Goal: Register for event/course

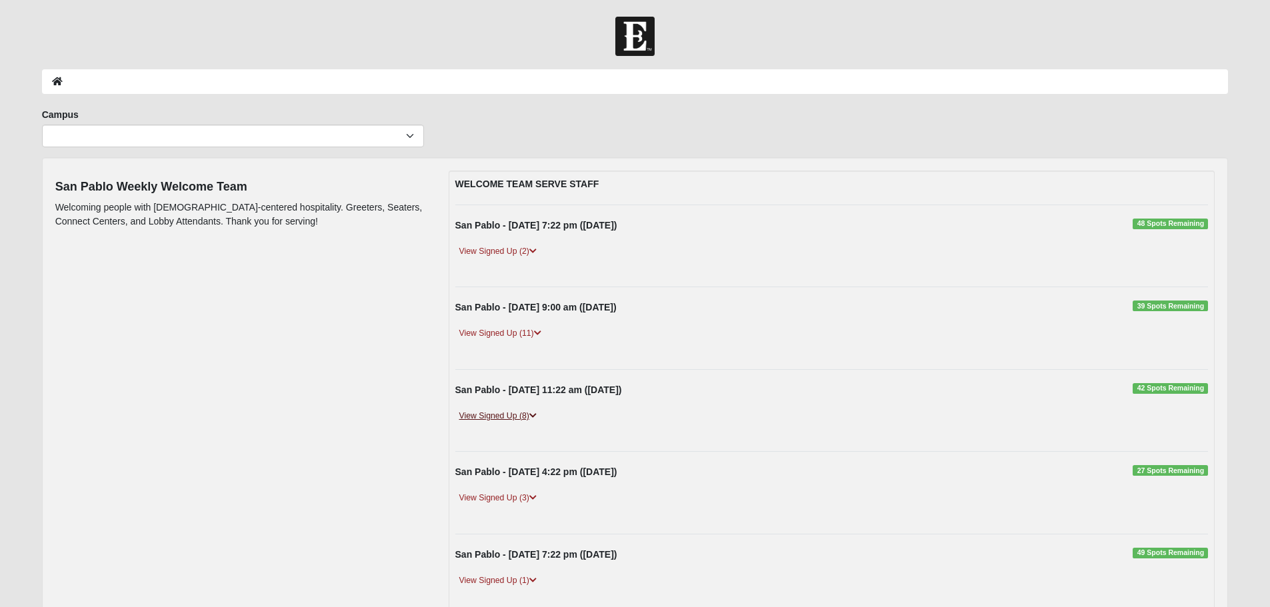
click at [489, 411] on link "View Signed Up (8)" at bounding box center [497, 416] width 85 height 14
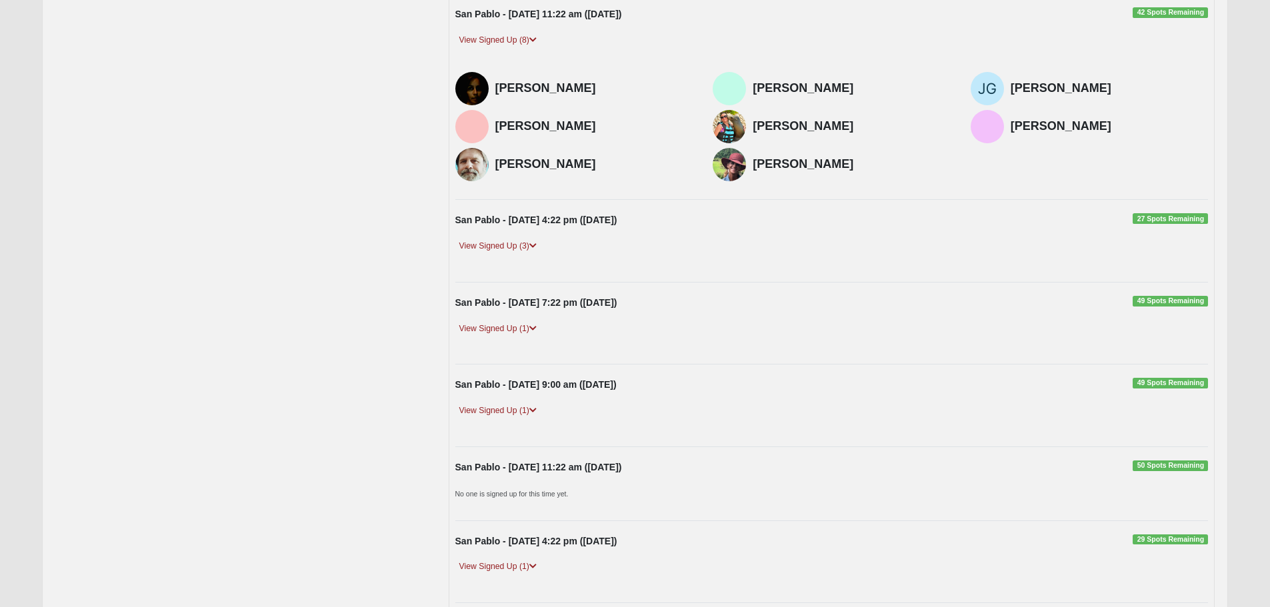
scroll to position [400, 0]
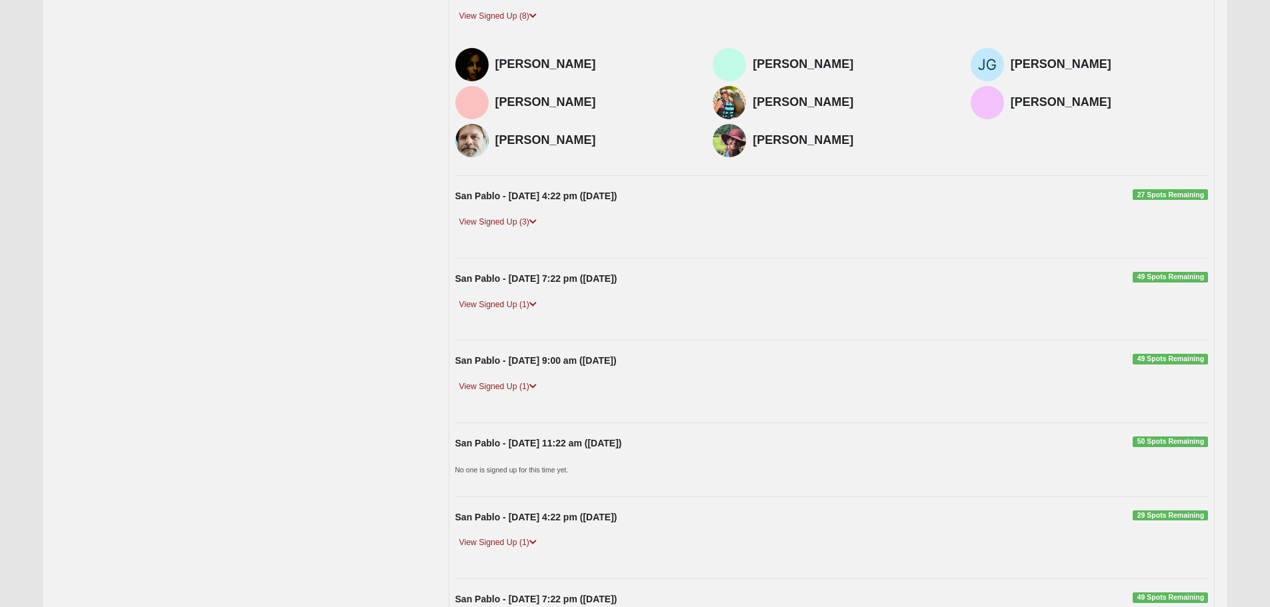
click at [1156, 443] on span "50 Spots Remaining" at bounding box center [1170, 442] width 75 height 11
click at [1131, 443] on div "San Pablo - [DATE] 11:22 am ([DATE]) 50 Spots Remaining" at bounding box center [831, 447] width 773 height 21
click at [1136, 442] on span "50 Spots Remaining" at bounding box center [1170, 442] width 75 height 11
click at [457, 455] on div "San Pablo - [DATE] 11:22 am ([DATE]) 50 Spots Remaining" at bounding box center [831, 447] width 773 height 21
click at [484, 471] on small "No one is signed up for this time yet." at bounding box center [511, 470] width 113 height 8
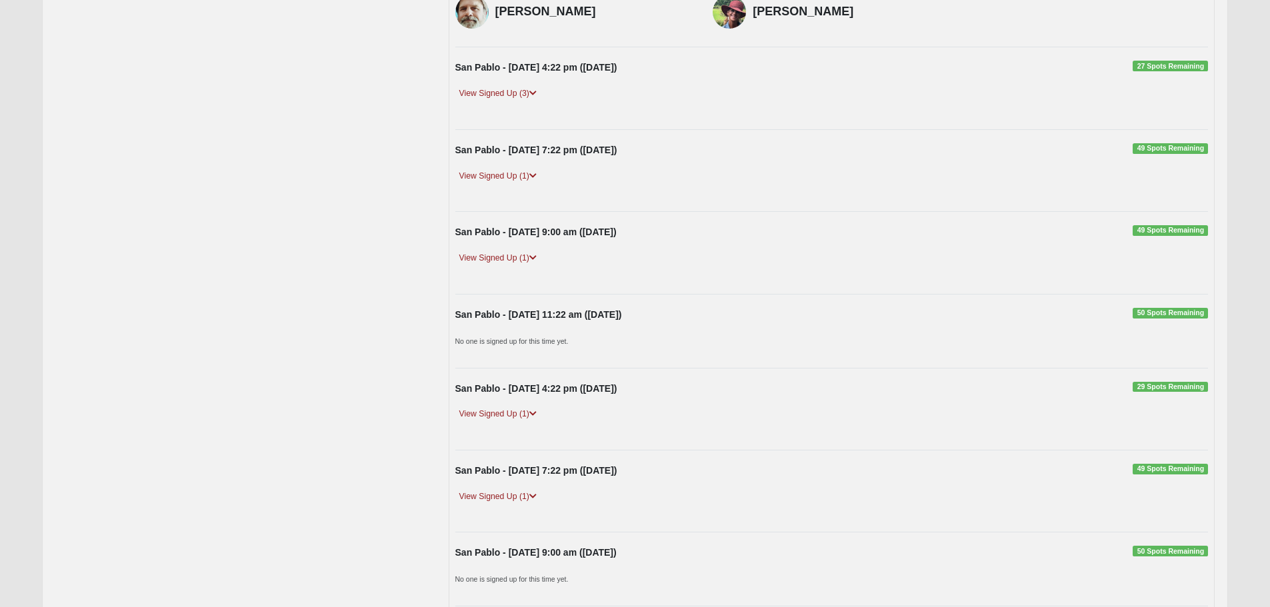
scroll to position [533, 0]
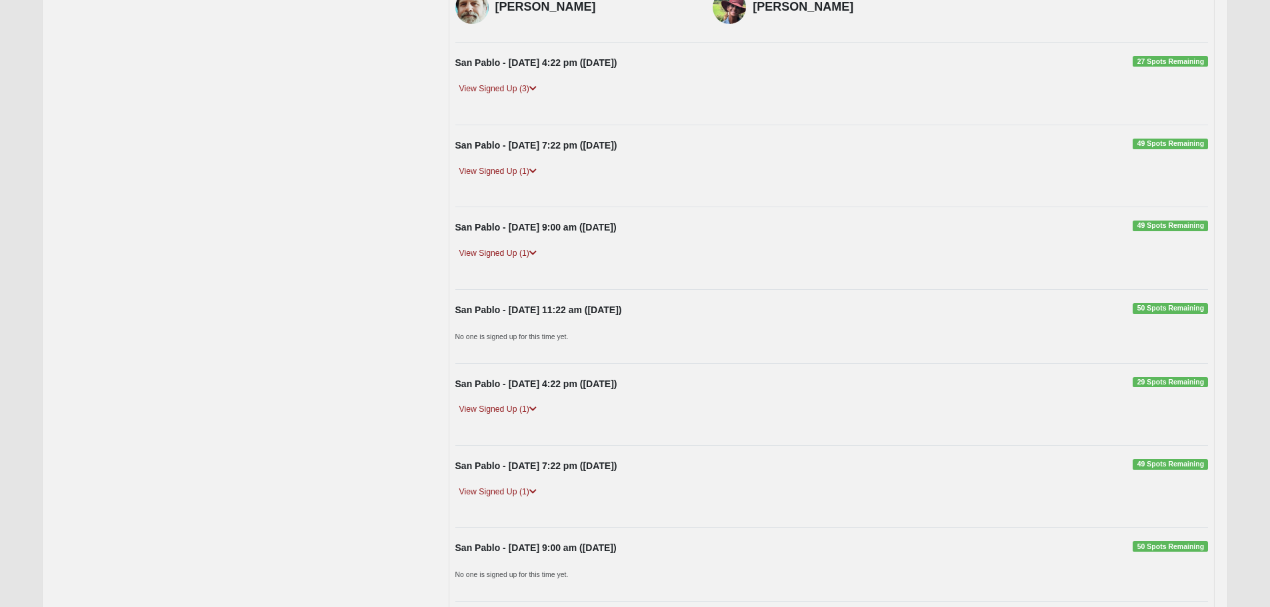
click at [1148, 305] on span "50 Spots Remaining" at bounding box center [1170, 308] width 75 height 11
click at [1169, 309] on span "50 Spots Remaining" at bounding box center [1170, 308] width 75 height 11
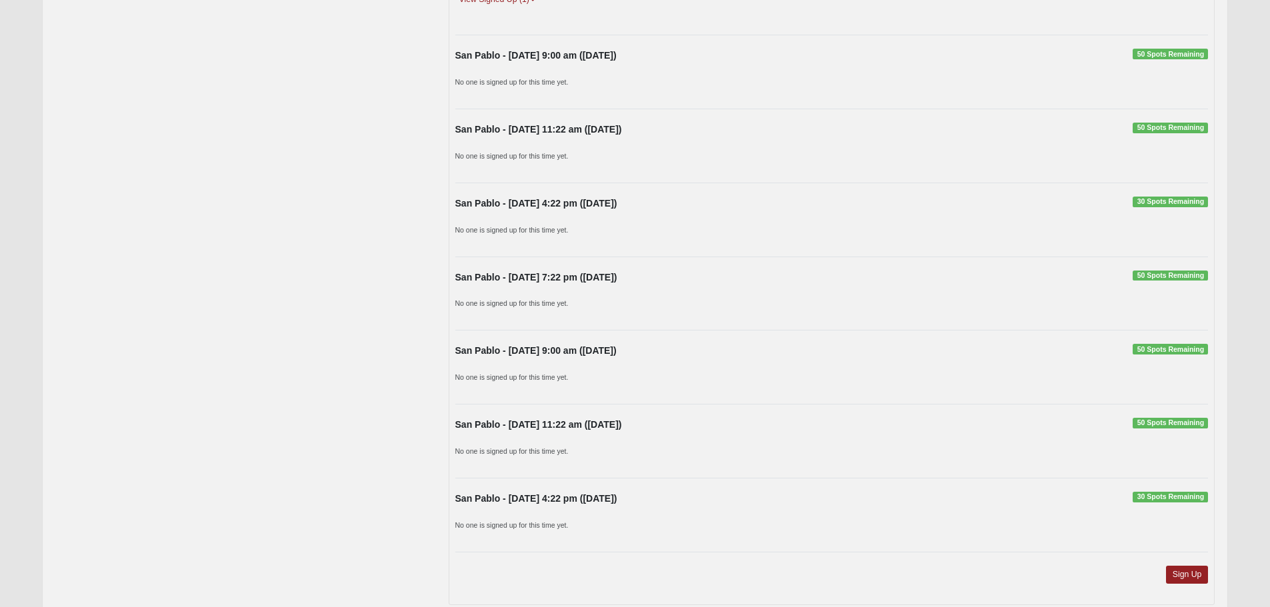
scroll to position [1100, 0]
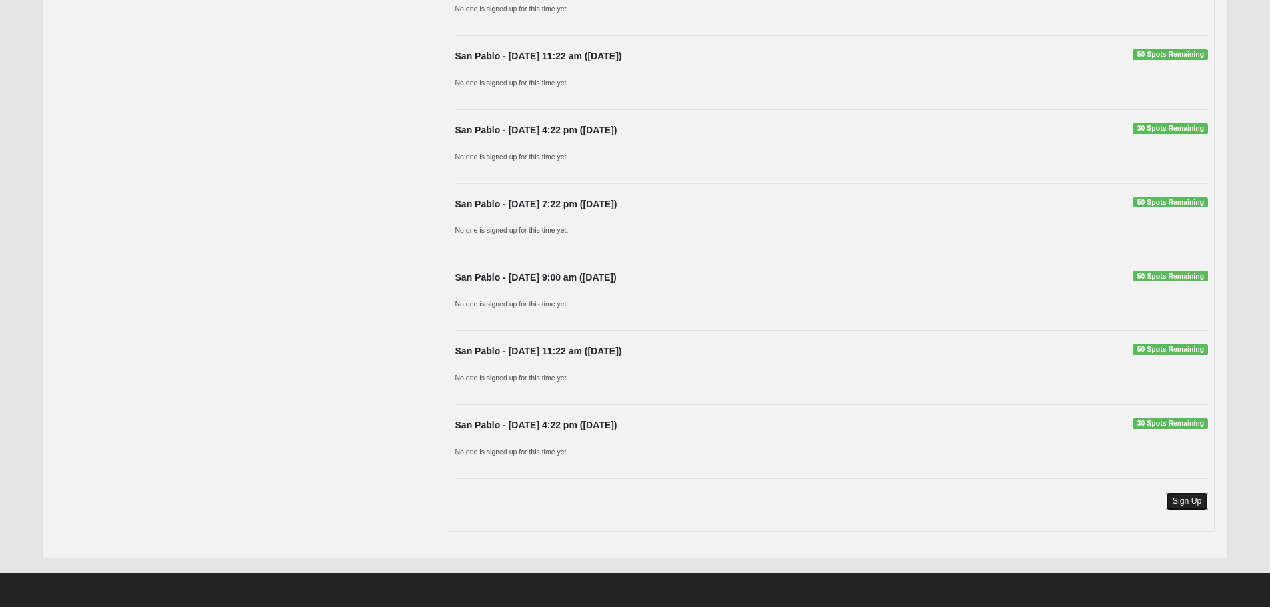
click at [1188, 502] on link "Sign Up" at bounding box center [1187, 502] width 43 height 18
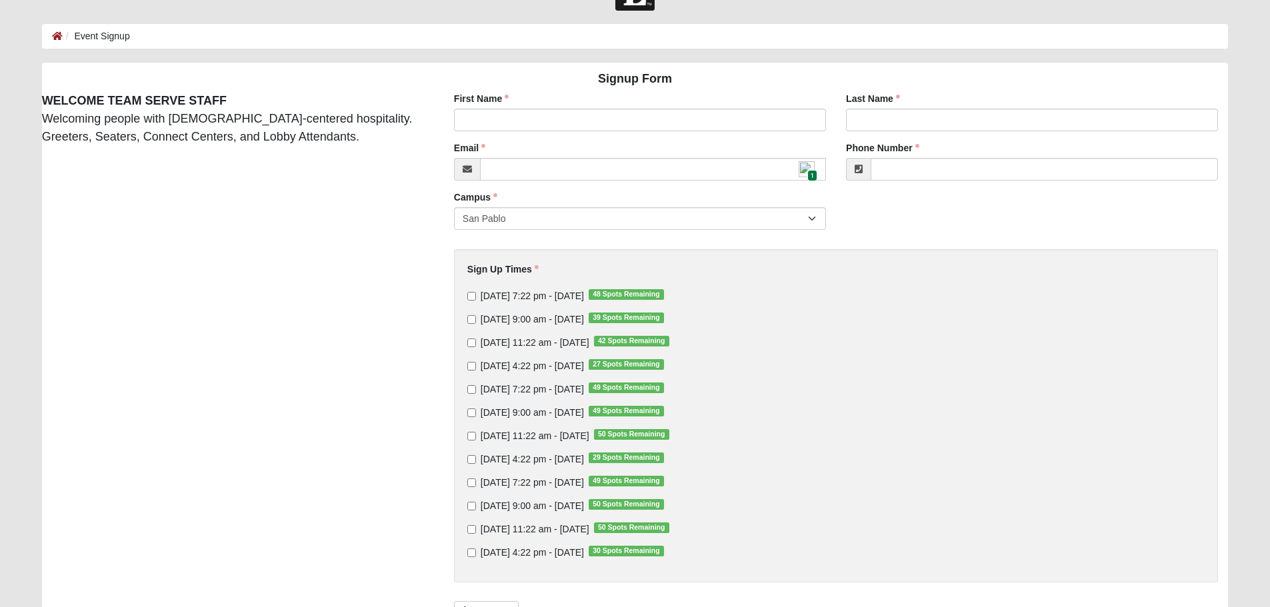
scroll to position [67, 0]
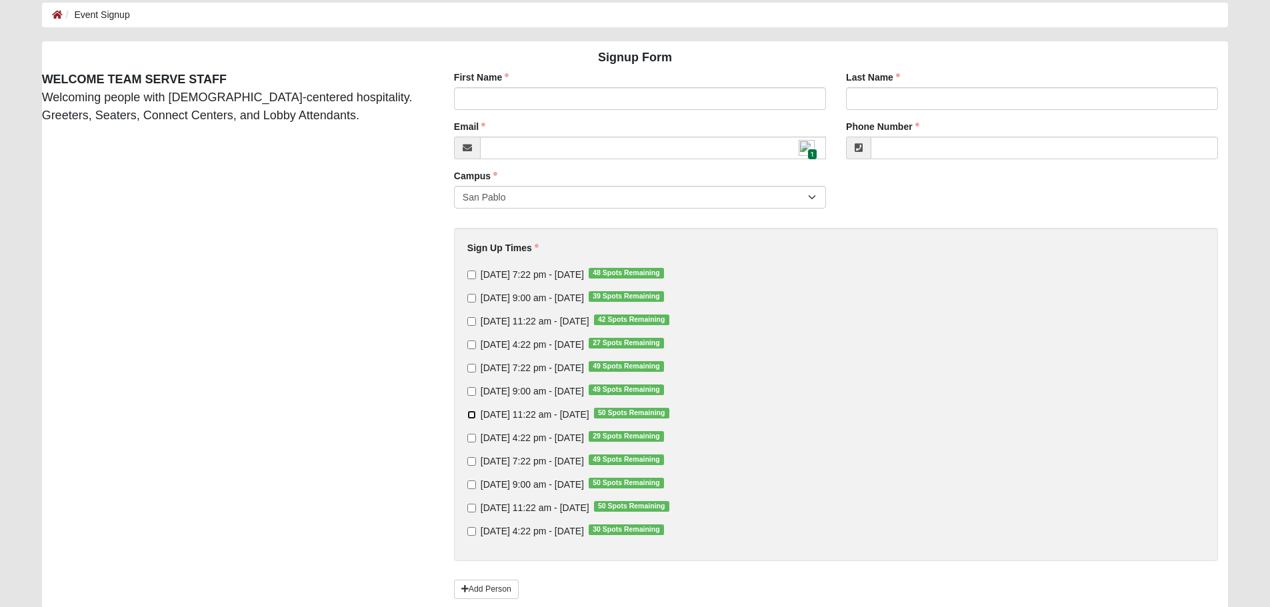
click at [471, 413] on input "[DATE] 11:22 am - [DATE] 50 Spots Remaining" at bounding box center [471, 415] width 9 height 9
checkbox input "true"
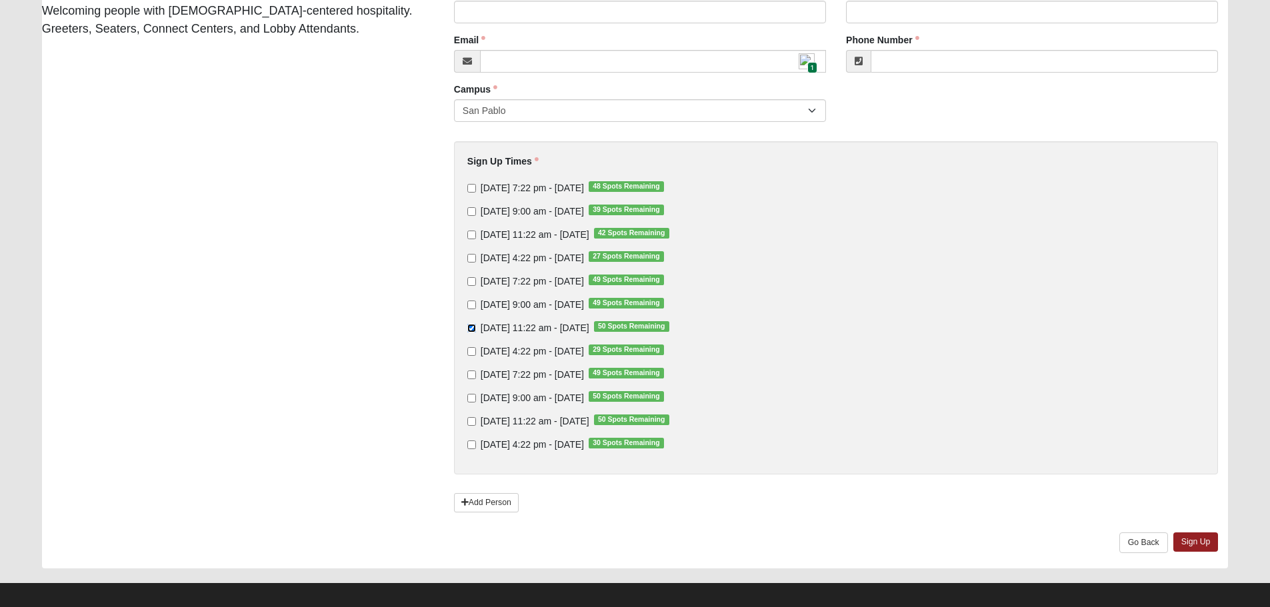
scroll to position [163, 0]
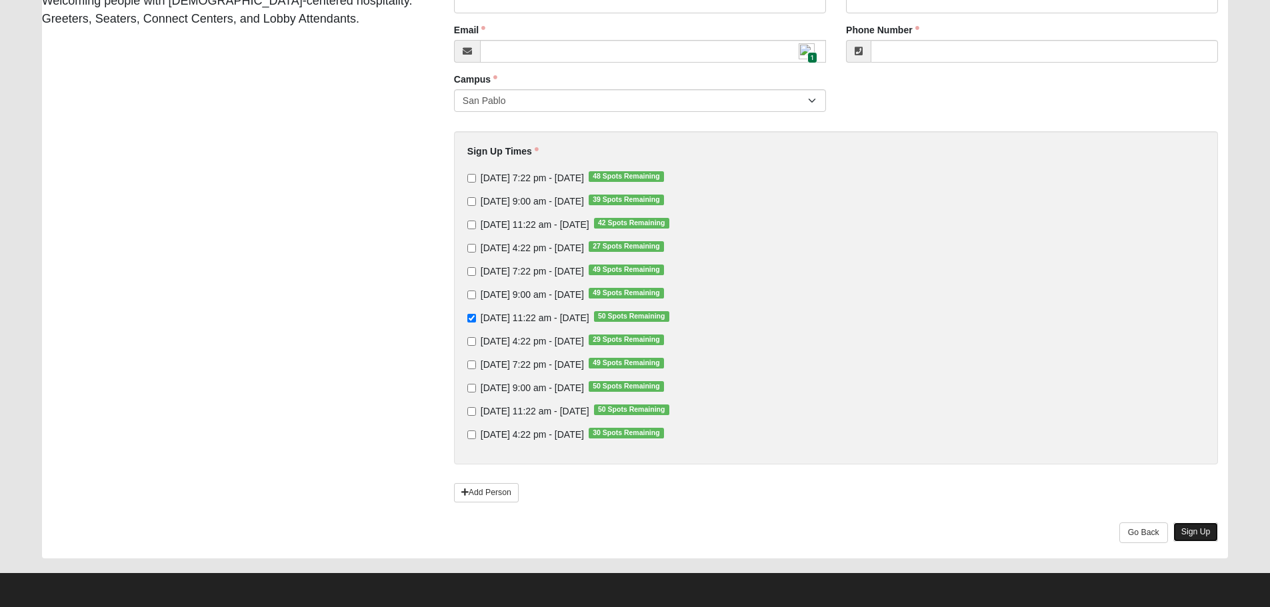
click at [1204, 535] on link "Sign Up" at bounding box center [1196, 532] width 45 height 19
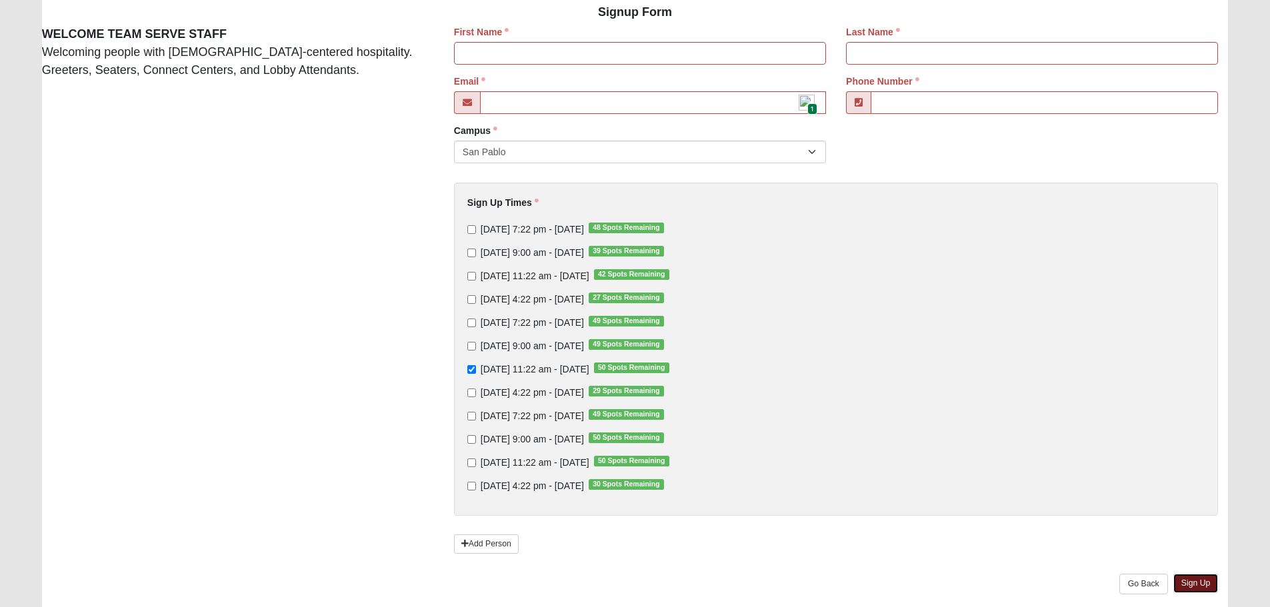
scroll to position [0, 0]
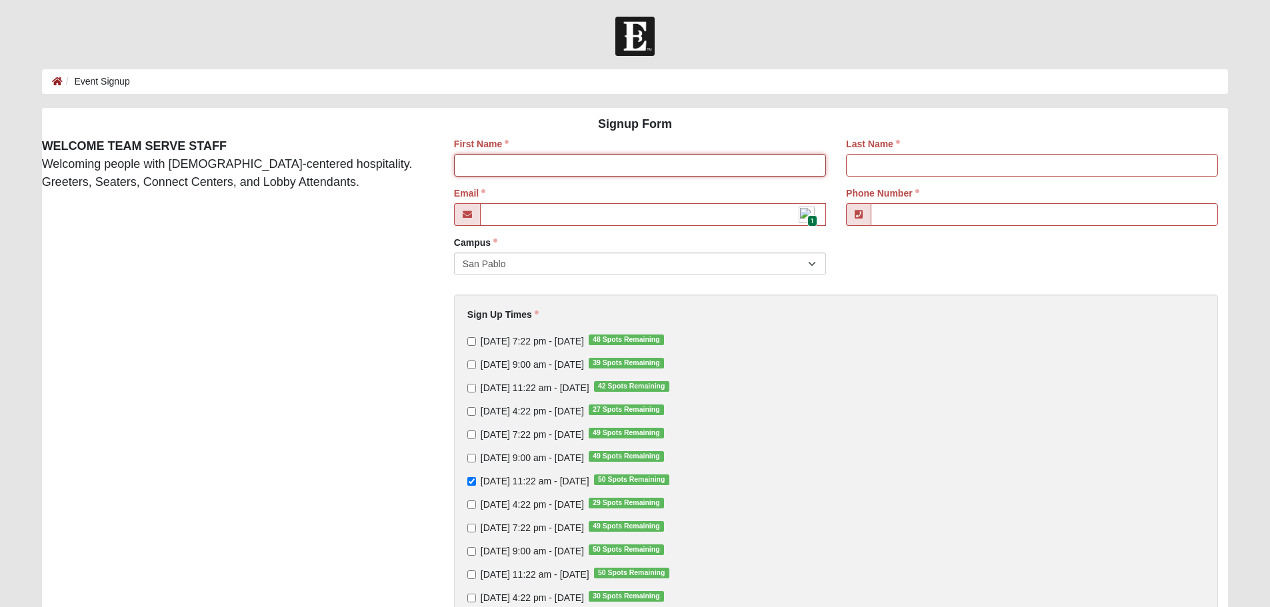
click at [519, 156] on input "First Name" at bounding box center [640, 165] width 372 height 23
type input "[PERSON_NAME]"
type input "[EMAIL_ADDRESS][DOMAIN_NAME]"
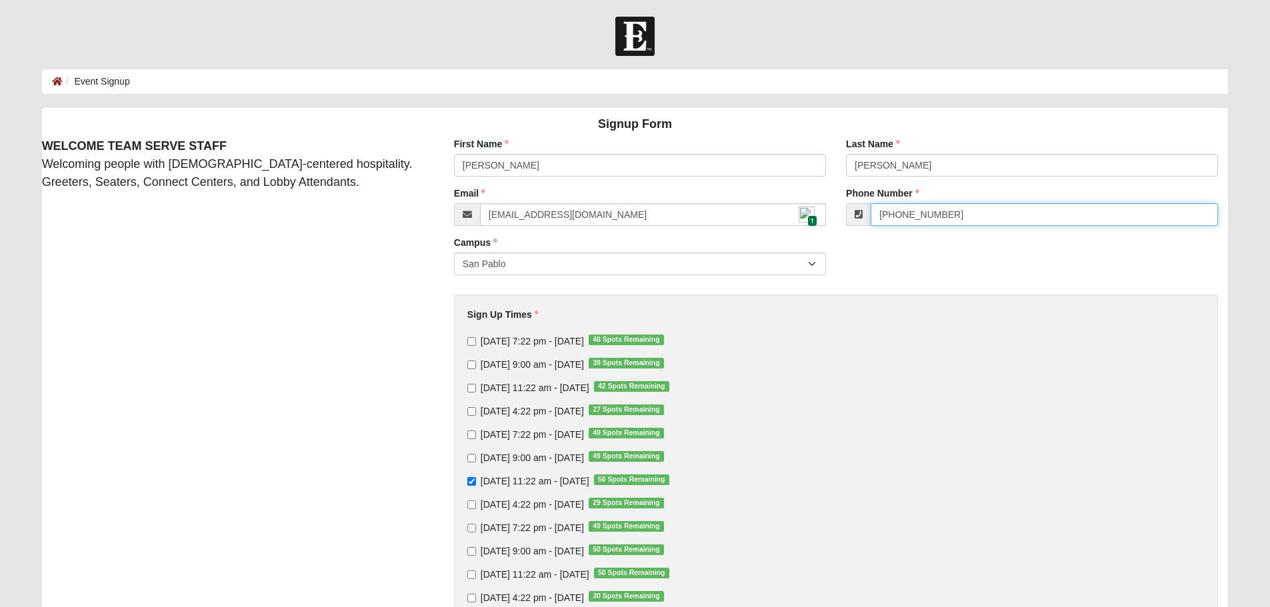
drag, startPoint x: 955, startPoint y: 218, endPoint x: 852, endPoint y: 221, distance: 102.7
click at [852, 221] on div "(904) 221-9244" at bounding box center [1032, 214] width 372 height 23
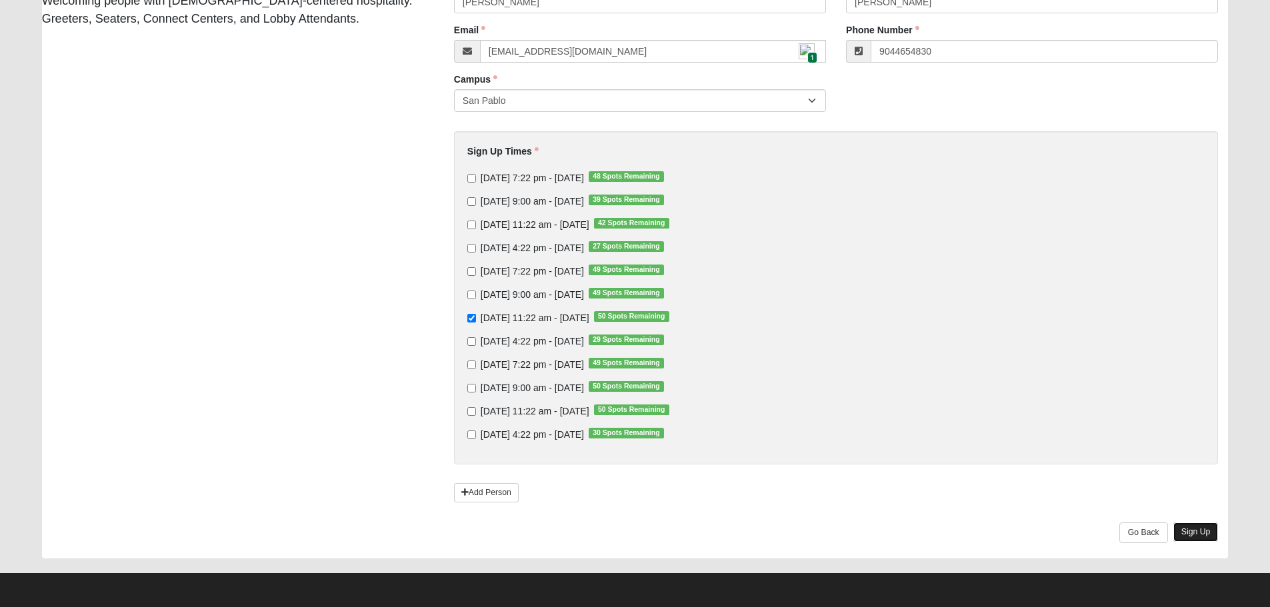
type input "(904) 465-4830"
click at [1210, 535] on link "Sign Up" at bounding box center [1196, 532] width 45 height 19
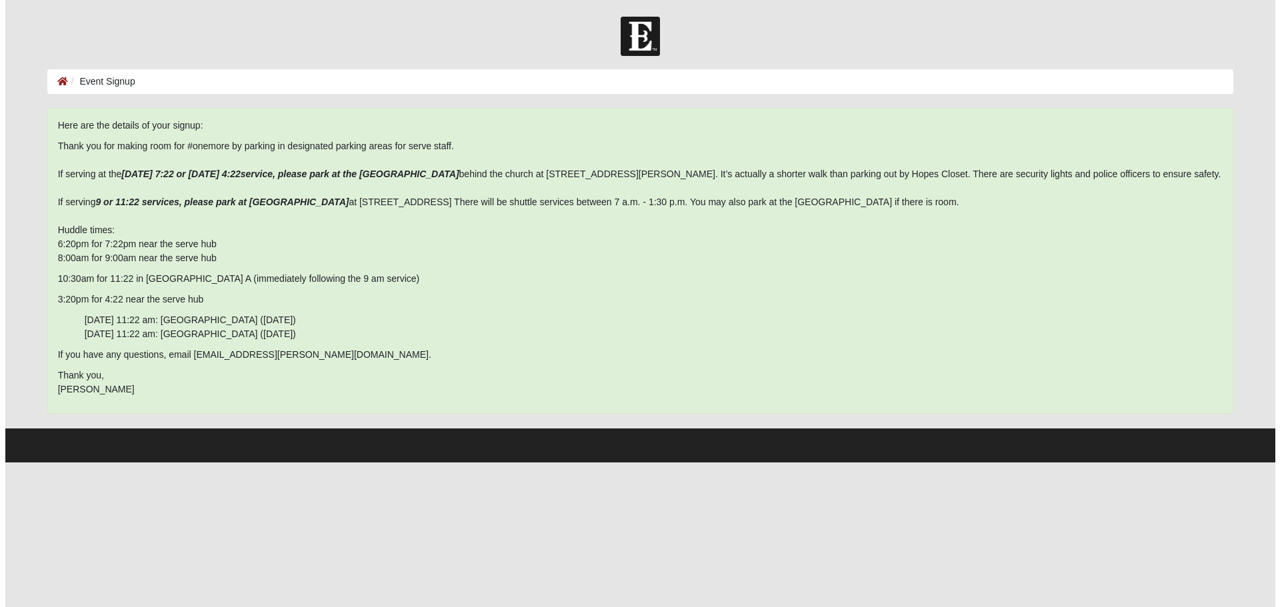
scroll to position [0, 0]
